Goal: Get advice/opinions

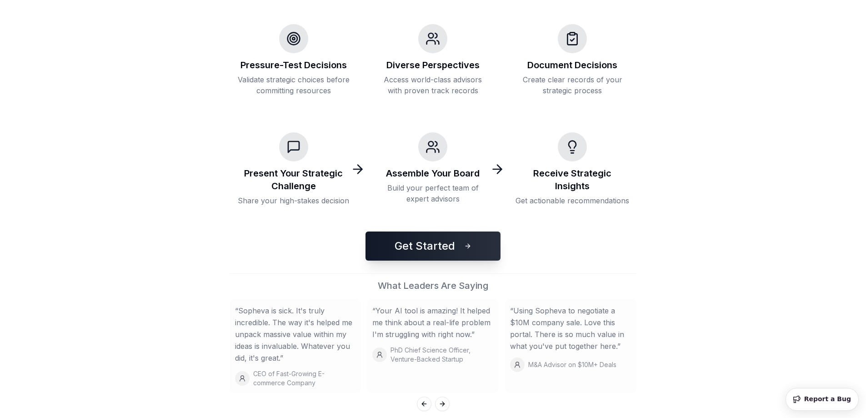
scroll to position [167, 0]
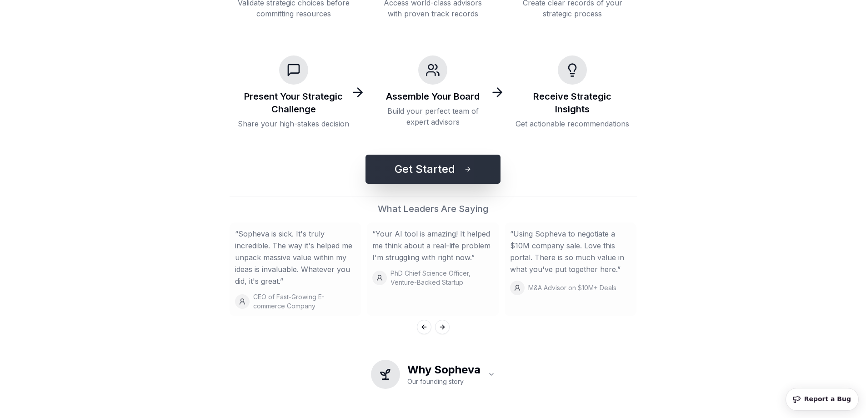
click at [453, 179] on button "Get Started" at bounding box center [432, 169] width 135 height 29
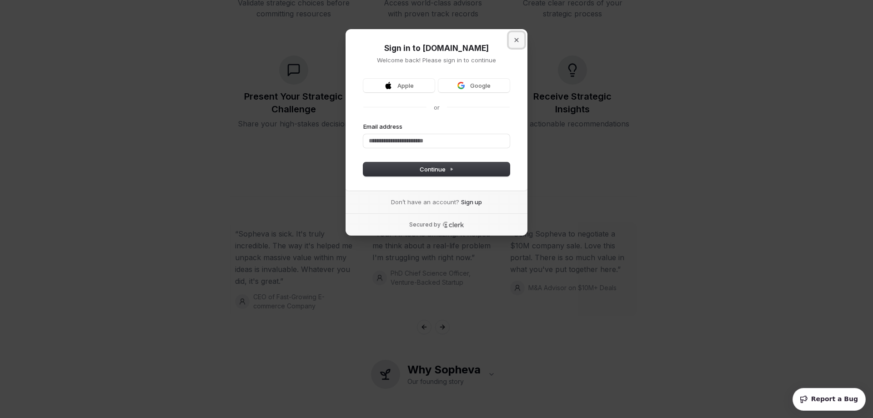
click at [519, 39] on button "Close modal" at bounding box center [516, 39] width 15 height 15
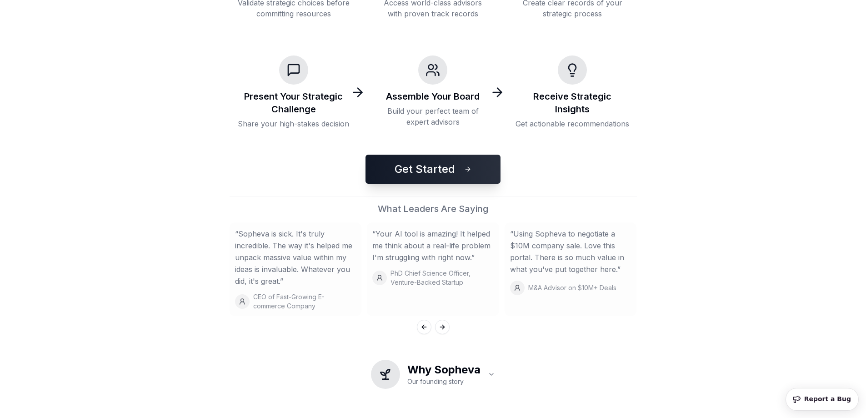
click at [281, 88] on div "Present Your Strategic Challenge Share your high-stakes decision" at bounding box center [294, 92] width 129 height 88
click at [280, 93] on h3 "Present Your Strategic Challenge" at bounding box center [294, 102] width 114 height 25
click at [288, 130] on div "Present Your Strategic Challenge Share your high-stakes decision" at bounding box center [294, 92] width 129 height 88
click at [412, 168] on button "Get Started" at bounding box center [432, 169] width 135 height 29
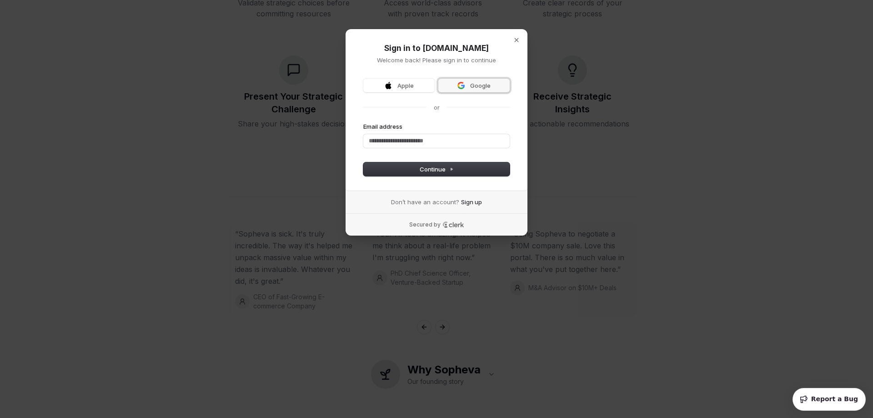
click at [463, 85] on img at bounding box center [460, 85] width 7 height 7
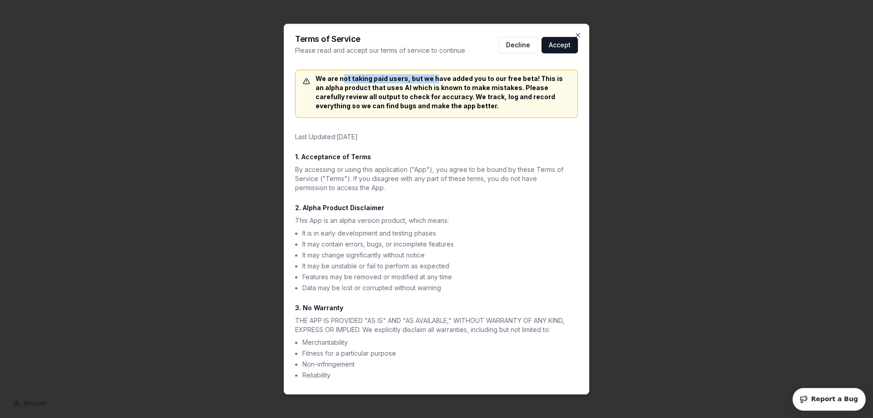
drag, startPoint x: 360, startPoint y: 78, endPoint x: 435, endPoint y: 79, distance: 75.5
click at [435, 79] on div "We are not taking paid users, but we have added you to our free beta! This is a…" at bounding box center [436, 92] width 267 height 36
click at [560, 44] on button "Accept" at bounding box center [559, 45] width 36 height 16
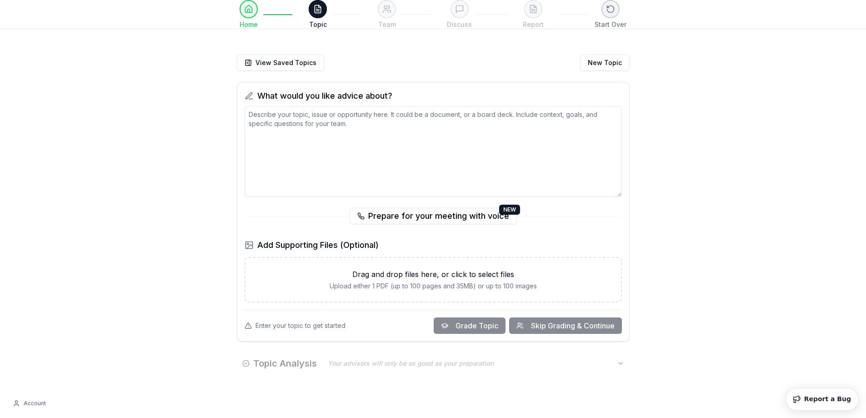
click at [429, 136] on textarea at bounding box center [433, 151] width 377 height 91
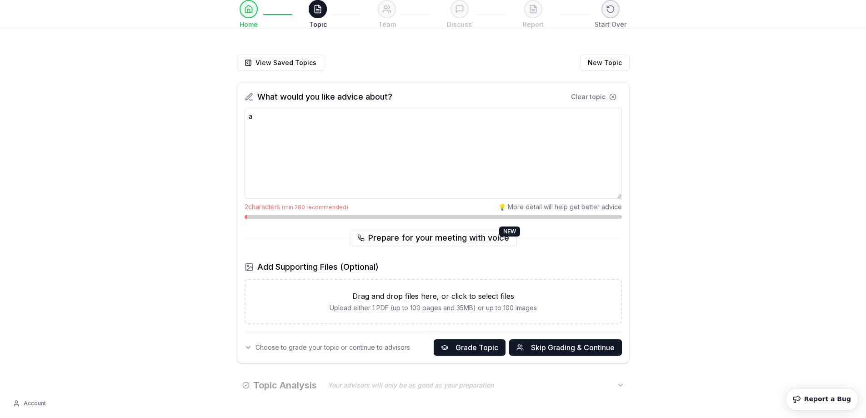
type textarea "a"
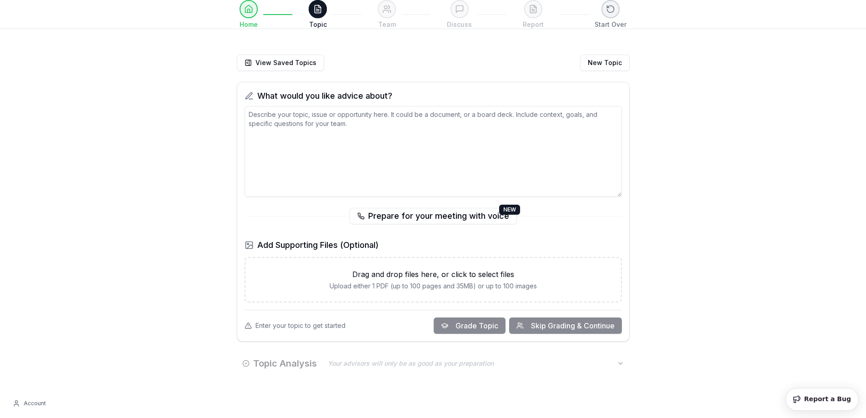
type textarea "A"
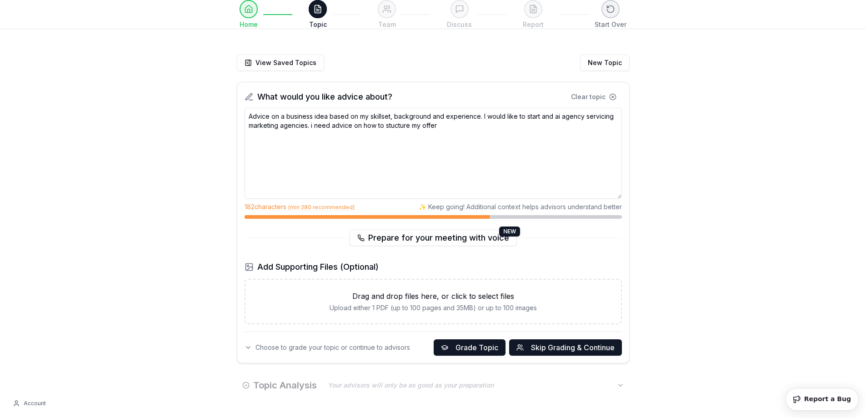
click at [395, 126] on textarea "Advice on a business idea based on my skillset, background and experience. I wo…" at bounding box center [433, 153] width 377 height 91
click at [390, 125] on textarea "Advice on a business idea based on my skillset, background and experience. I wo…" at bounding box center [433, 153] width 377 height 91
click at [468, 128] on textarea "Advice on a business idea based on my skillset, background and experience. I wo…" at bounding box center [433, 153] width 377 height 91
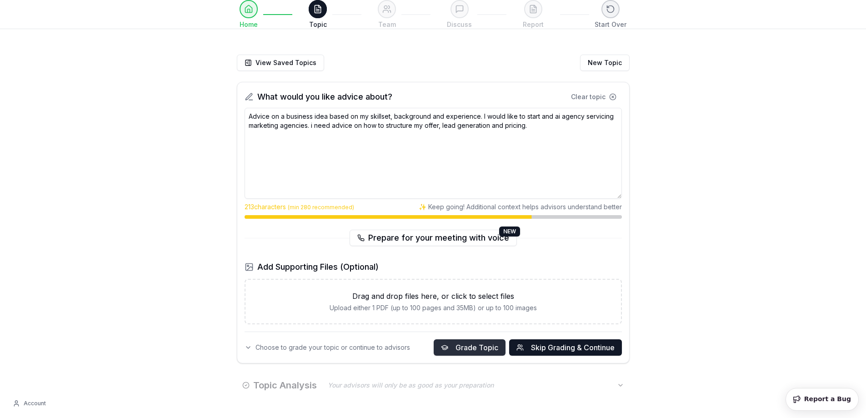
type textarea "Advice on a business idea based on my skillset, background and experience. I wo…"
click at [488, 345] on span "Grade Topic" at bounding box center [476, 347] width 43 height 11
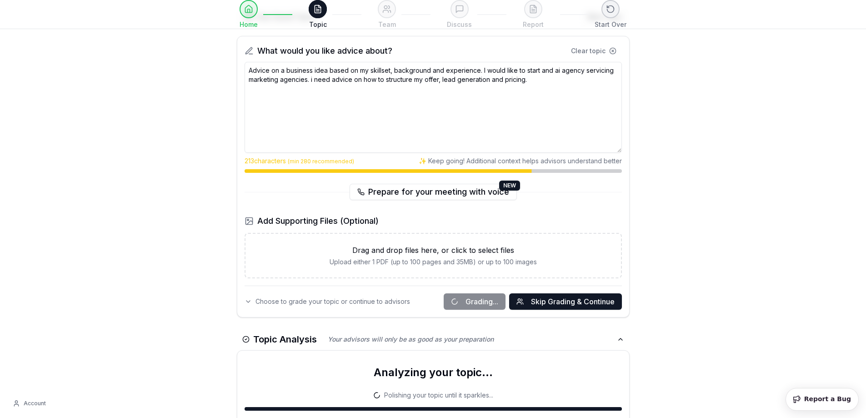
scroll to position [83, 0]
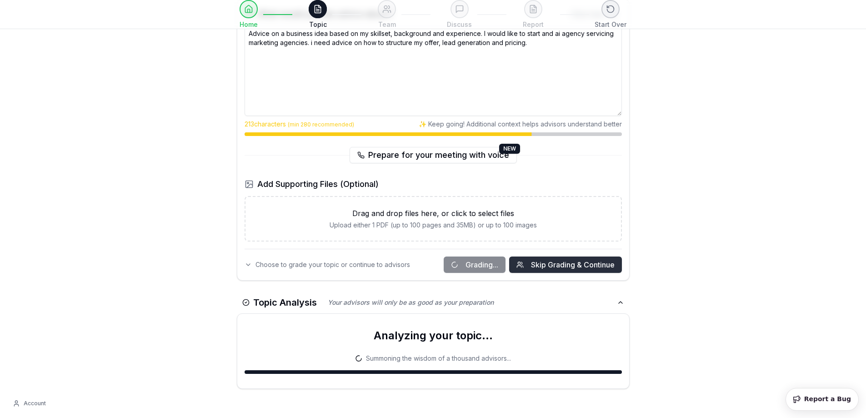
click at [590, 266] on span "Skip Grading & Continue" at bounding box center [573, 264] width 84 height 11
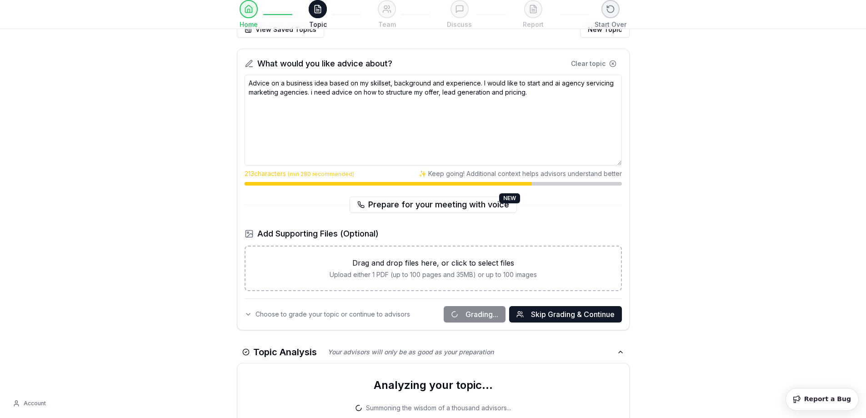
scroll to position [0, 0]
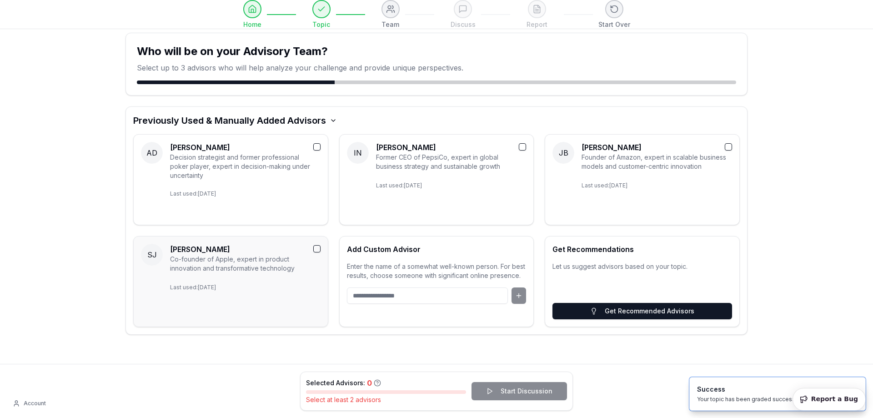
click at [315, 249] on button "button" at bounding box center [316, 248] width 7 height 7
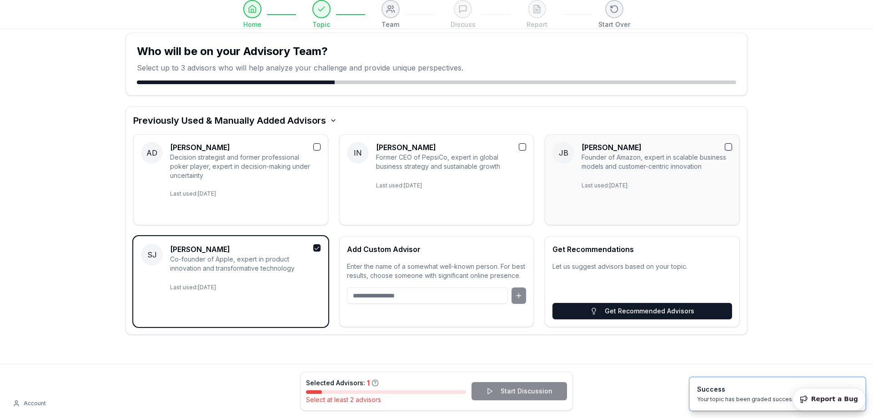
click at [730, 146] on button "button" at bounding box center [727, 146] width 7 height 7
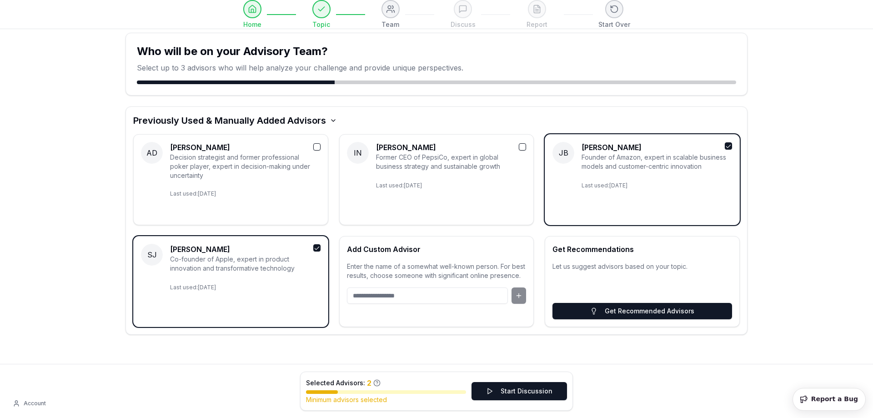
click at [485, 294] on input at bounding box center [427, 295] width 161 height 16
click at [516, 299] on div at bounding box center [437, 295] width 180 height 16
click at [476, 297] on input at bounding box center [427, 295] width 161 height 16
type input "*********"
click at [519, 297] on button at bounding box center [518, 295] width 15 height 16
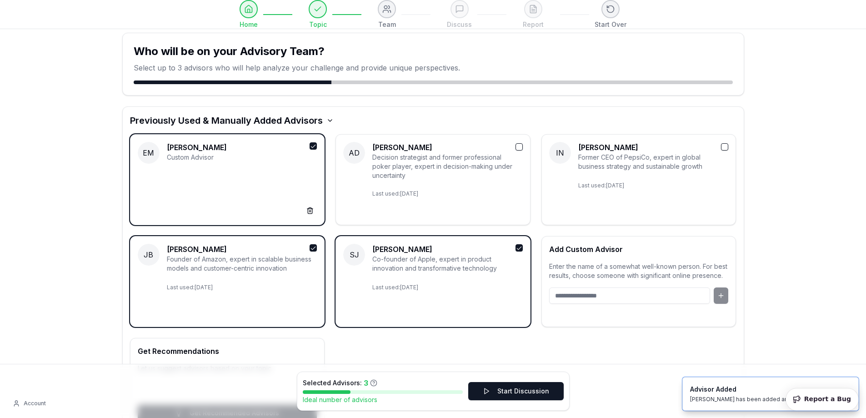
scroll to position [76, 0]
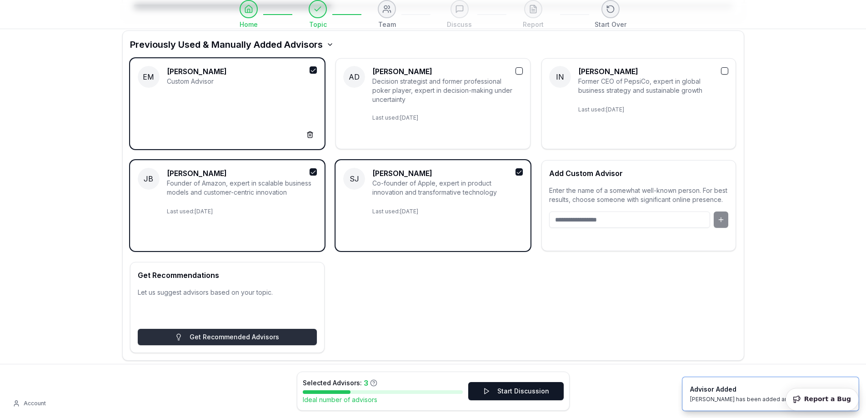
click at [248, 341] on button "Get Recommended Advisors" at bounding box center [228, 337] width 180 height 16
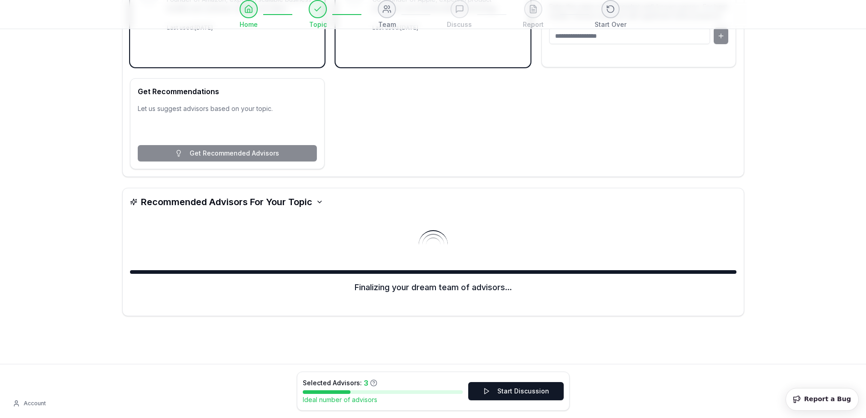
scroll to position [0, 0]
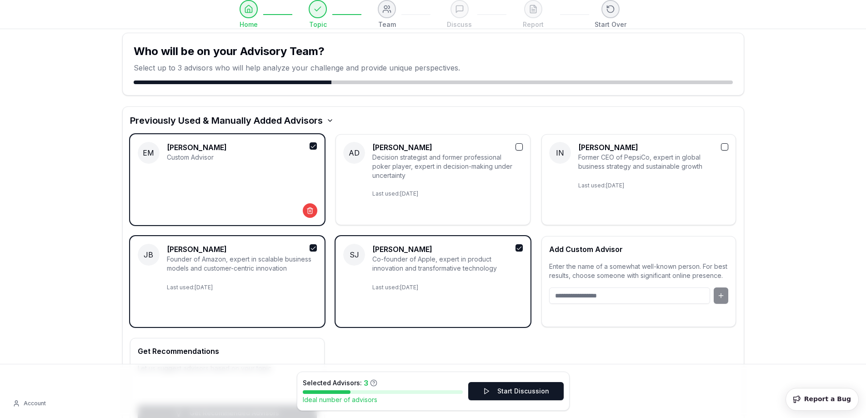
click at [308, 212] on button at bounding box center [310, 210] width 15 height 15
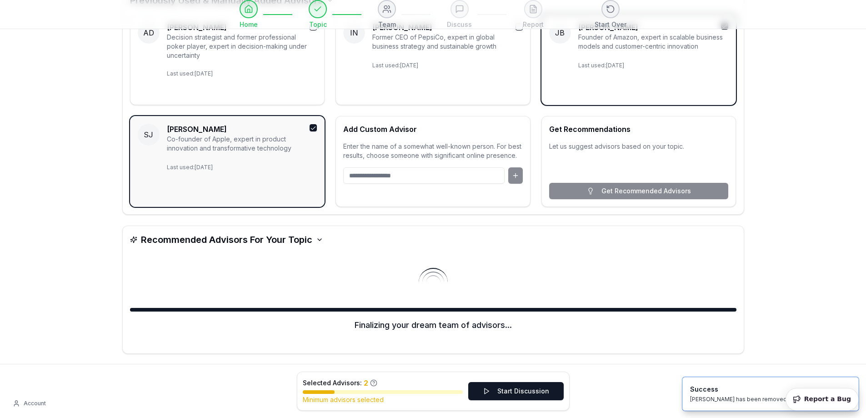
scroll to position [158, 0]
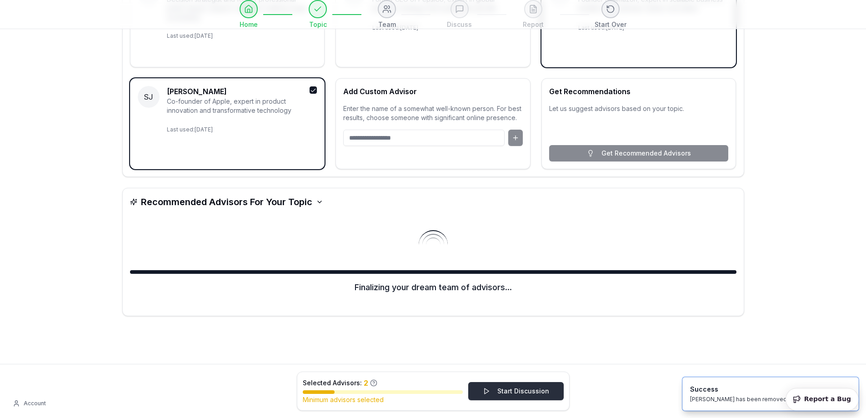
click at [515, 389] on button "Start Discussion" at bounding box center [515, 391] width 95 height 18
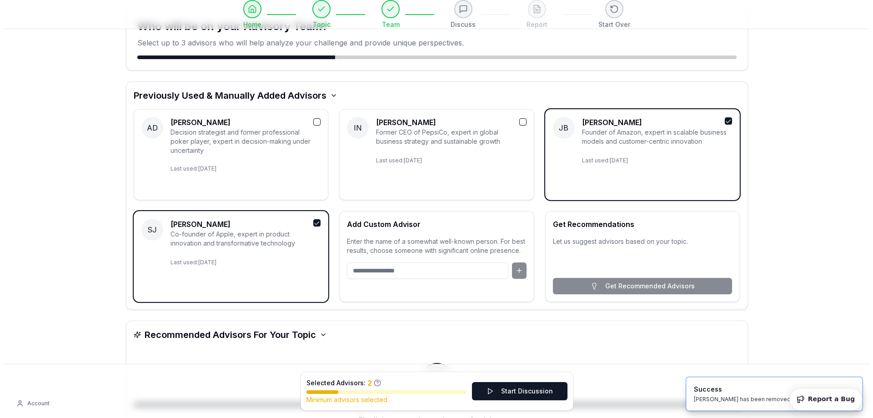
scroll to position [0, 0]
